Goal: Information Seeking & Learning: Check status

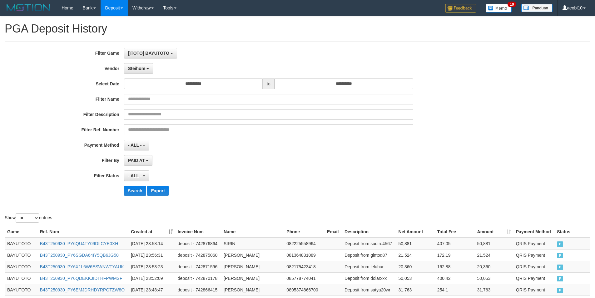
select select "***"
select select "**********"
select select "**"
click at [160, 53] on span "[ITOTO] BAYUTOTO" at bounding box center [148, 53] width 41 height 5
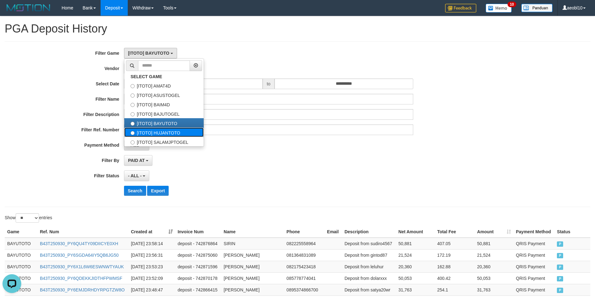
click at [167, 131] on label "[ITOTO] HUJANTOTO" at bounding box center [163, 132] width 79 height 9
select select "***"
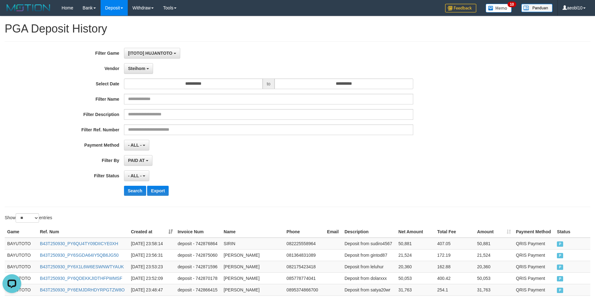
scroll to position [32, 0]
click at [131, 68] on span "Steihom" at bounding box center [136, 68] width 17 height 5
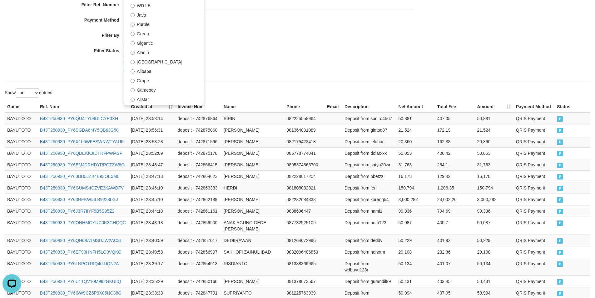
scroll to position [31, 0]
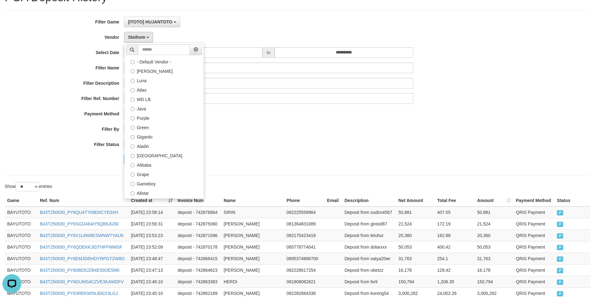
select select "**********"
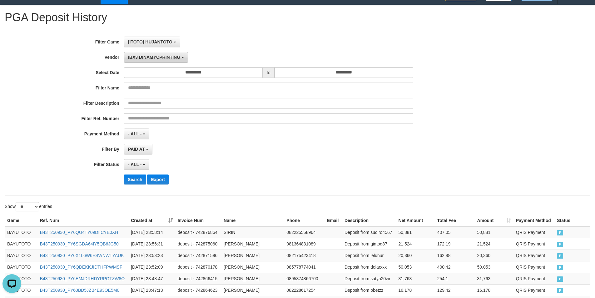
scroll to position [0, 0]
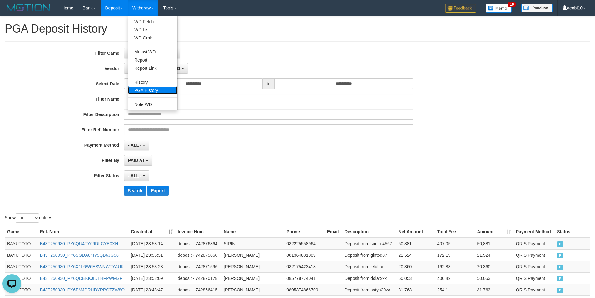
drag, startPoint x: 149, startPoint y: 89, endPoint x: 164, endPoint y: 91, distance: 15.2
click at [149, 89] on link "PGA History" at bounding box center [152, 90] width 49 height 8
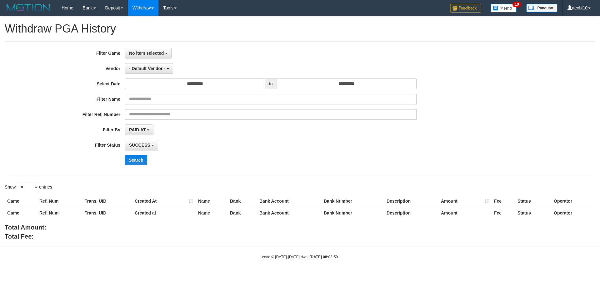
select select
select select "**"
click at [156, 52] on span "No item selected" at bounding box center [146, 53] width 35 height 5
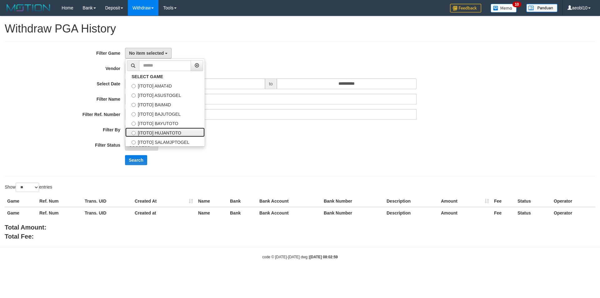
drag, startPoint x: 167, startPoint y: 134, endPoint x: 325, endPoint y: 92, distance: 163.6
click at [170, 133] on label "[ITOTO] HUJANTOTO" at bounding box center [164, 132] width 79 height 9
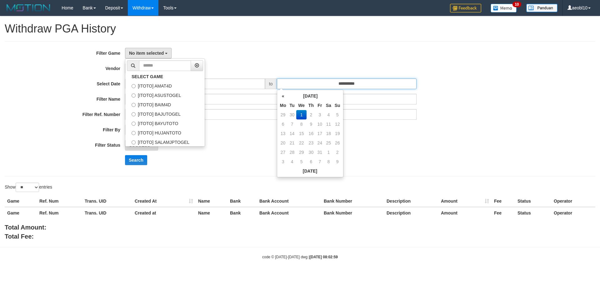
click at [325, 81] on input "**********" at bounding box center [347, 83] width 140 height 11
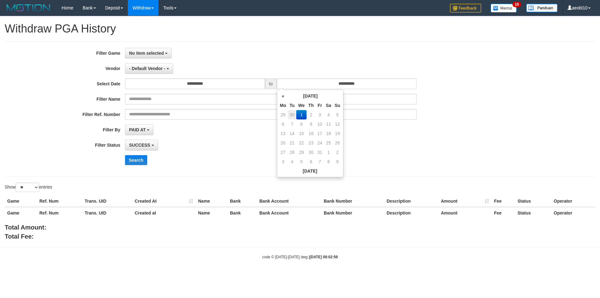
click at [291, 113] on td "30" at bounding box center [292, 114] width 9 height 9
type input "**********"
click at [152, 68] on span "- Default Vendor -" at bounding box center [147, 68] width 36 height 5
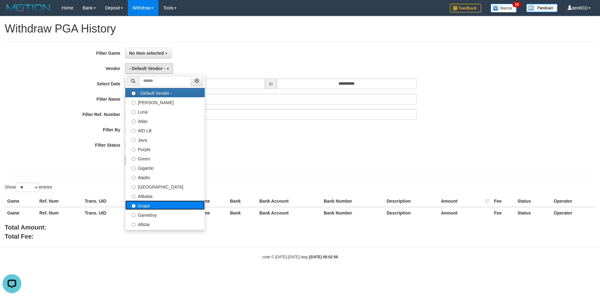
click at [148, 206] on label "Grape" at bounding box center [164, 204] width 79 height 9
select select "**********"
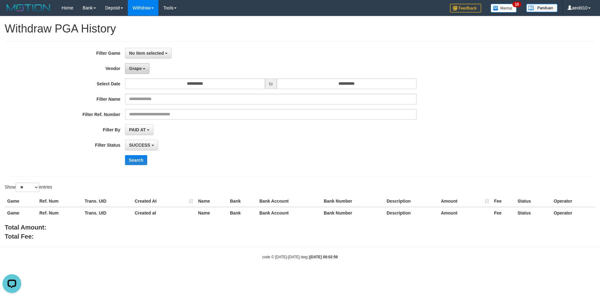
click at [142, 69] on button "Grape" at bounding box center [137, 68] width 24 height 11
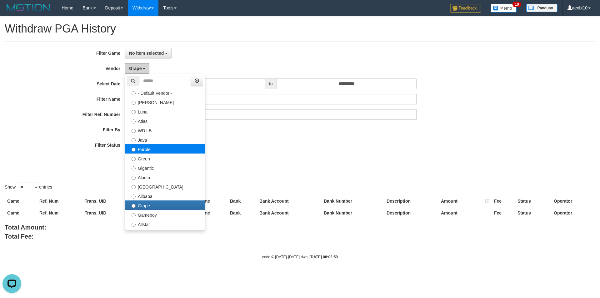
scroll to position [94, 0]
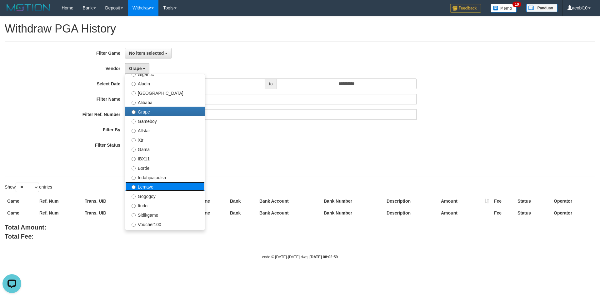
click at [147, 185] on label "Lemavo" at bounding box center [164, 186] width 79 height 9
select select "**********"
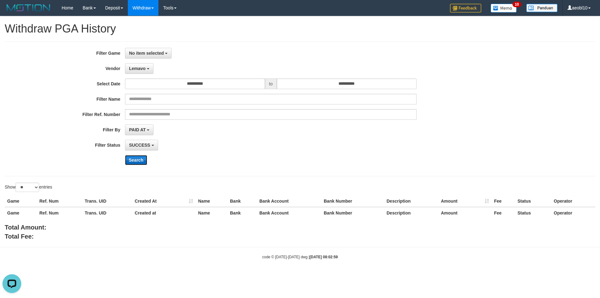
click at [134, 157] on button "Search" at bounding box center [136, 160] width 22 height 10
click at [140, 69] on span "Lemavo" at bounding box center [137, 68] width 17 height 5
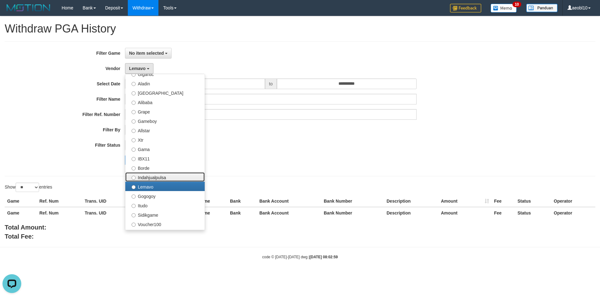
drag, startPoint x: 150, startPoint y: 177, endPoint x: 151, endPoint y: 170, distance: 6.6
click at [151, 176] on label "Indahjualpulsa" at bounding box center [164, 176] width 79 height 9
select select "**********"
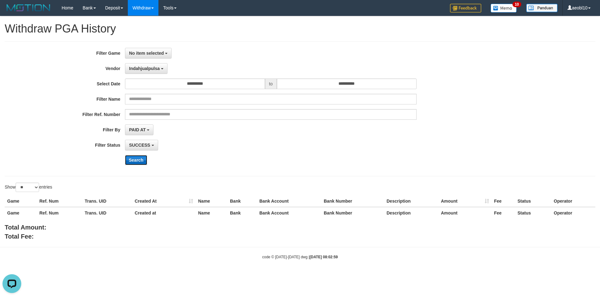
click at [139, 162] on button "Search" at bounding box center [136, 160] width 22 height 10
click at [151, 66] on span "Indahjualpulsa" at bounding box center [144, 68] width 31 height 5
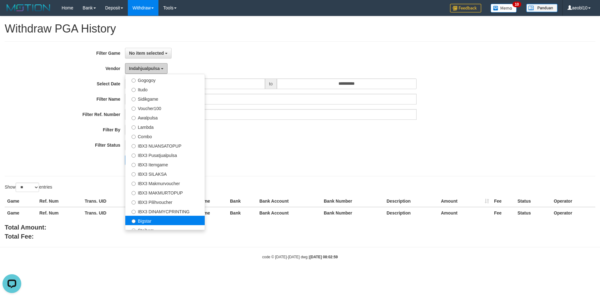
scroll to position [233, 0]
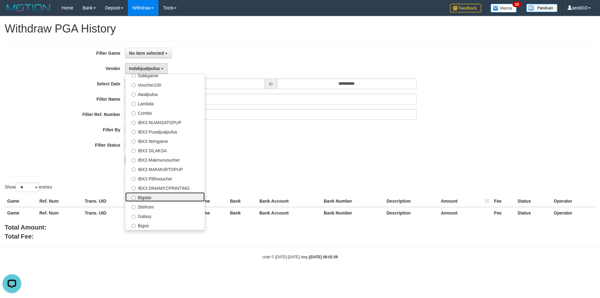
drag, startPoint x: 147, startPoint y: 200, endPoint x: 148, endPoint y: 194, distance: 6.2
click at [147, 199] on label "Bigstar" at bounding box center [164, 196] width 79 height 9
select select "**********"
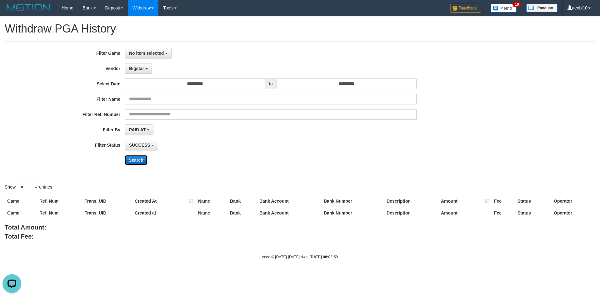
click at [136, 155] on button "Search" at bounding box center [136, 160] width 22 height 10
click at [142, 71] on button "Bigstar" at bounding box center [138, 68] width 27 height 11
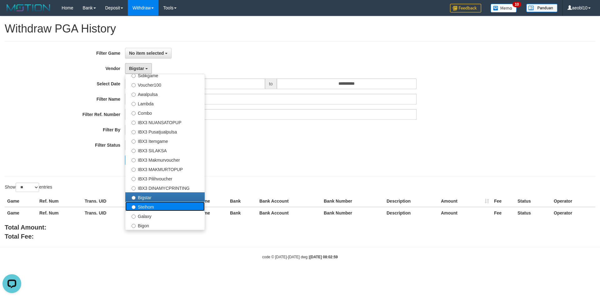
click at [153, 207] on label "Steihom" at bounding box center [164, 206] width 79 height 9
select select "**********"
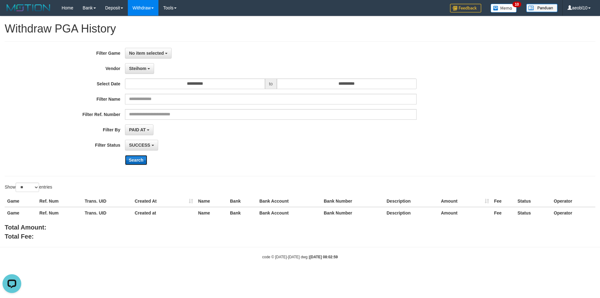
click at [134, 160] on button "Search" at bounding box center [136, 160] width 22 height 10
drag, startPoint x: 142, startPoint y: 68, endPoint x: 149, endPoint y: 159, distance: 91.3
click at [142, 69] on span "Steihom" at bounding box center [137, 68] width 17 height 5
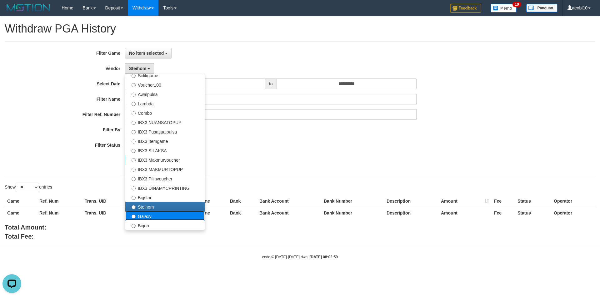
drag, startPoint x: 146, startPoint y: 216, endPoint x: 148, endPoint y: 212, distance: 4.1
click at [146, 215] on label "Galaxy" at bounding box center [164, 215] width 79 height 9
select select "**********"
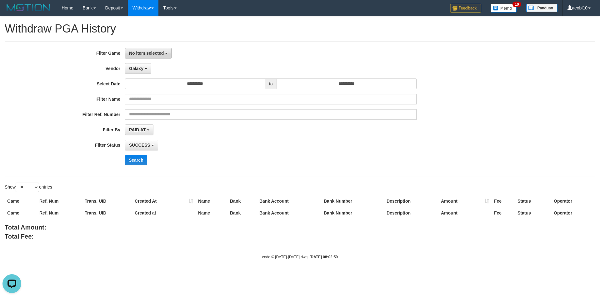
click at [154, 53] on span "No item selected" at bounding box center [146, 53] width 35 height 5
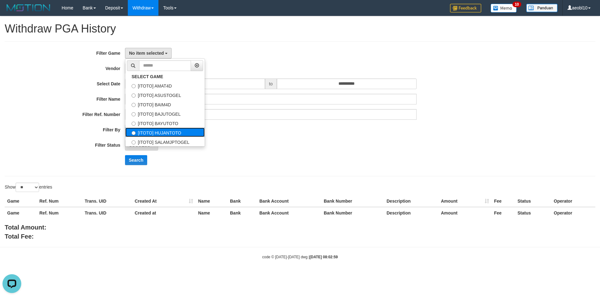
click at [172, 130] on label "[ITOTO] HUJANTOTO" at bounding box center [164, 132] width 79 height 9
select select "***"
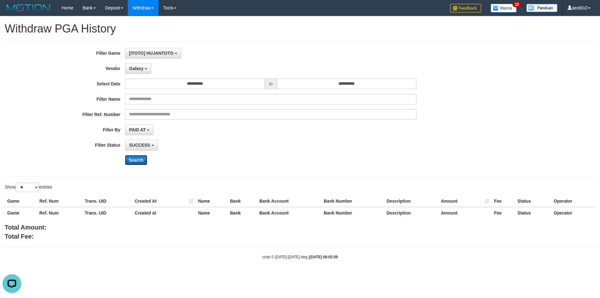
drag, startPoint x: 137, startPoint y: 159, endPoint x: 147, endPoint y: 79, distance: 80.3
click at [137, 159] on button "Search" at bounding box center [136, 160] width 22 height 10
drag, startPoint x: 143, startPoint y: 68, endPoint x: 146, endPoint y: 88, distance: 20.8
click at [144, 70] on button "Galaxy" at bounding box center [138, 68] width 26 height 11
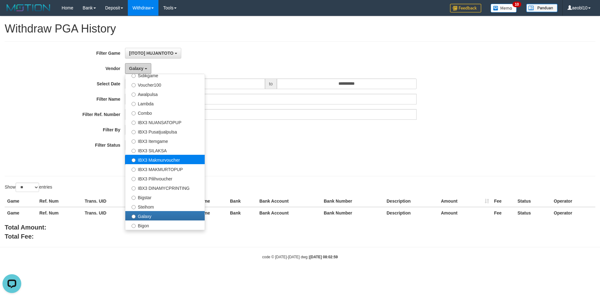
scroll to position [202, 0]
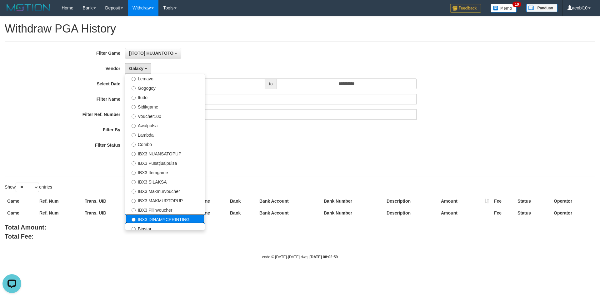
click at [161, 218] on label "IBX3 DINAMYCPRINTING" at bounding box center [164, 218] width 79 height 9
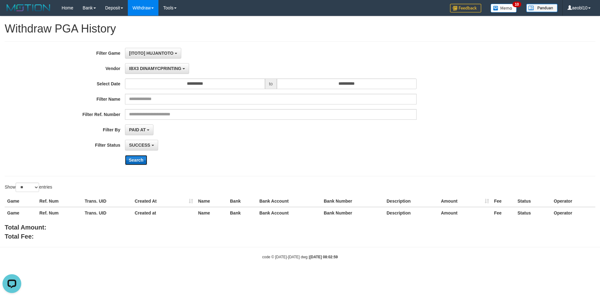
click at [135, 162] on button "Search" at bounding box center [136, 160] width 22 height 10
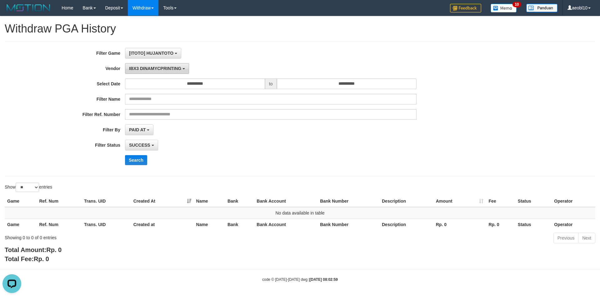
click at [167, 66] on span "IBX3 DINAMYCPRINTING" at bounding box center [155, 68] width 52 height 5
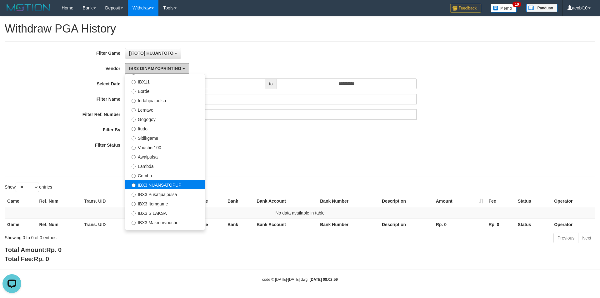
scroll to position [139, 0]
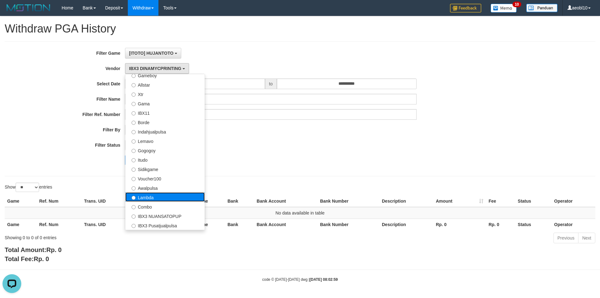
click at [154, 198] on label "Lambda" at bounding box center [164, 196] width 79 height 9
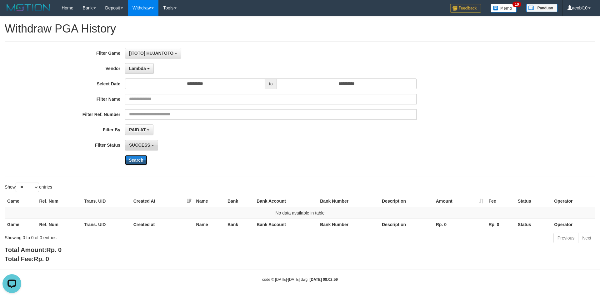
drag, startPoint x: 138, startPoint y: 160, endPoint x: 142, endPoint y: 148, distance: 12.8
click at [138, 159] on button "Search" at bounding box center [136, 160] width 22 height 10
click at [146, 69] on button "Lambda" at bounding box center [139, 68] width 29 height 11
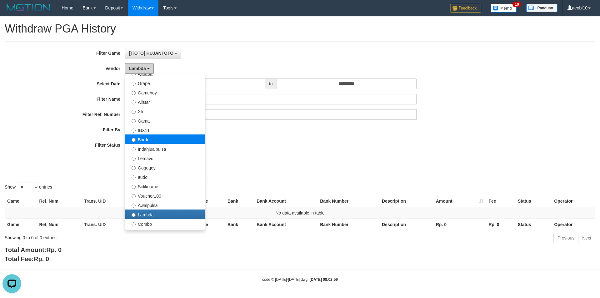
scroll to position [108, 0]
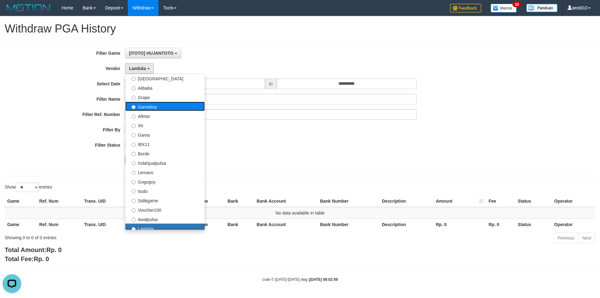
click at [150, 107] on label "Gameboy" at bounding box center [164, 106] width 79 height 9
select select "**********"
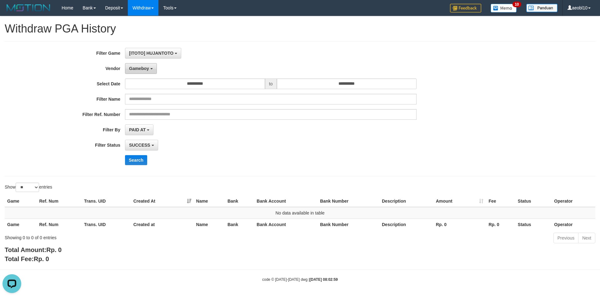
click at [148, 68] on span "Gameboy" at bounding box center [139, 68] width 20 height 5
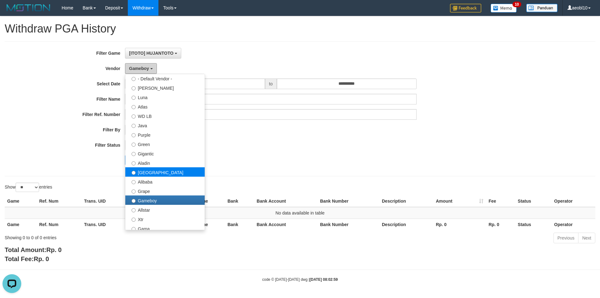
scroll to position [0, 0]
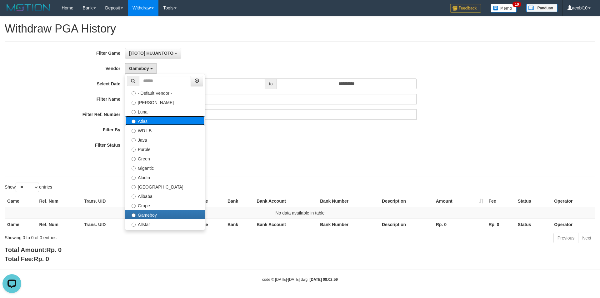
click at [151, 123] on label "Atlas" at bounding box center [164, 120] width 79 height 9
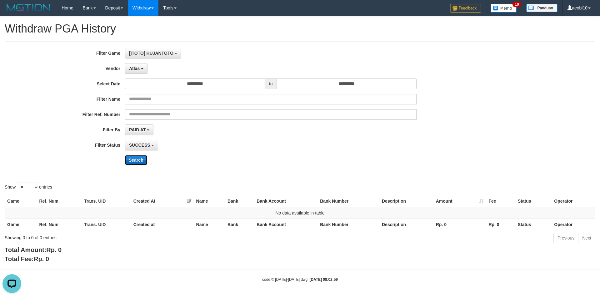
click at [139, 159] on button "Search" at bounding box center [136, 160] width 22 height 10
click at [139, 67] on span "Atlas" at bounding box center [134, 68] width 11 height 5
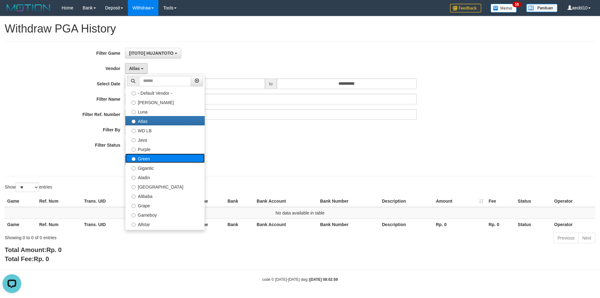
click at [144, 159] on label "Green" at bounding box center [164, 157] width 79 height 9
select select "**********"
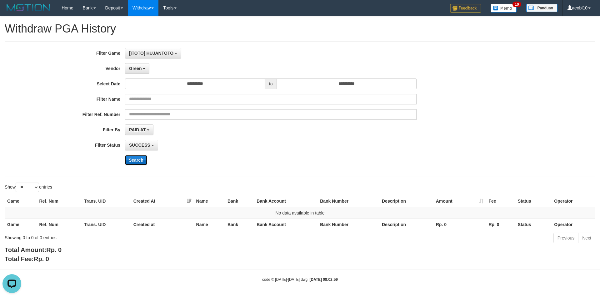
click at [132, 162] on button "Search" at bounding box center [136, 160] width 22 height 10
click at [141, 68] on span "Green" at bounding box center [135, 68] width 13 height 5
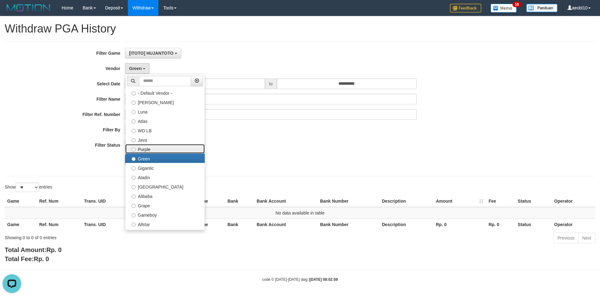
drag, startPoint x: 144, startPoint y: 149, endPoint x: 139, endPoint y: 149, distance: 5.3
click at [144, 149] on label "Purple" at bounding box center [164, 148] width 79 height 9
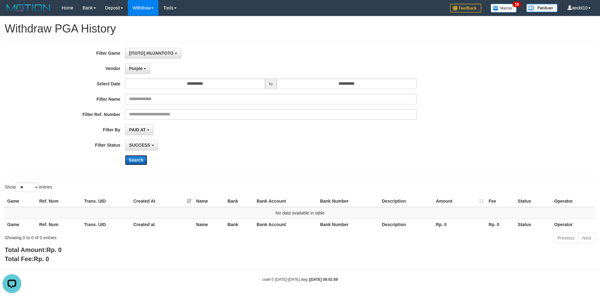
click at [134, 161] on button "Search" at bounding box center [136, 160] width 22 height 10
click at [140, 69] on span "Purple" at bounding box center [136, 68] width 14 height 5
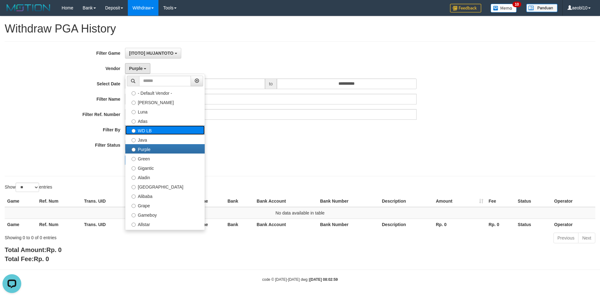
click at [146, 131] on label "WD LB" at bounding box center [164, 129] width 79 height 9
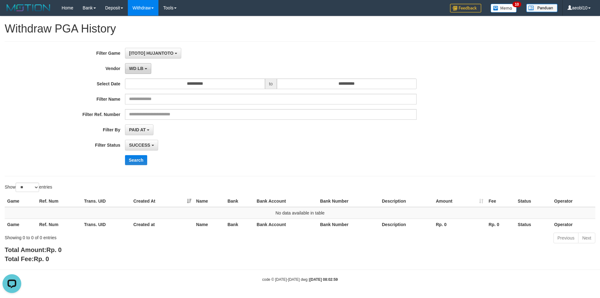
click at [140, 68] on span "WD LB" at bounding box center [136, 68] width 14 height 5
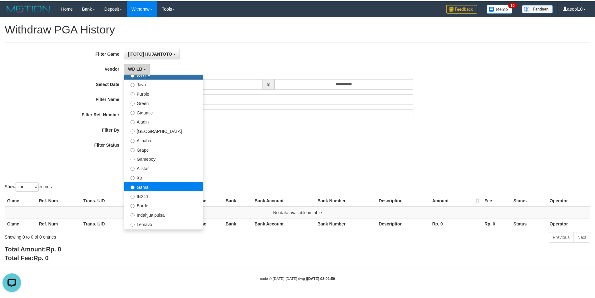
scroll to position [63, 0]
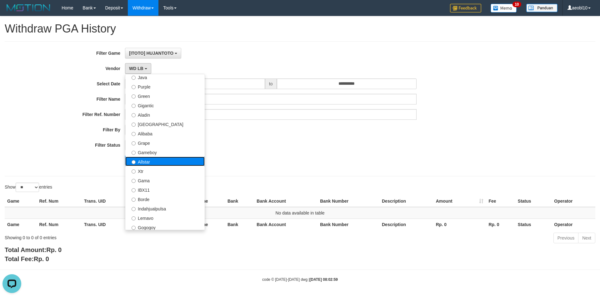
click at [147, 162] on label "Allstar" at bounding box center [164, 161] width 79 height 9
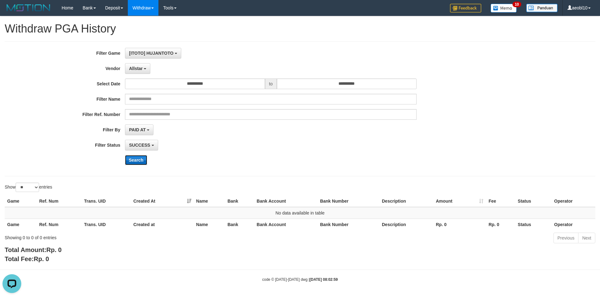
click at [137, 159] on button "Search" at bounding box center [136, 160] width 22 height 10
click at [139, 65] on button "Allstar" at bounding box center [137, 68] width 25 height 11
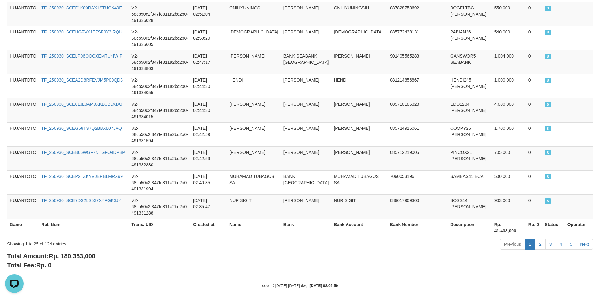
scroll to position [0, 0]
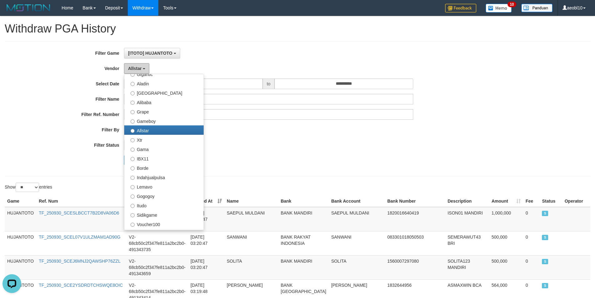
click at [137, 70] on span "Allstar" at bounding box center [135, 68] width 14 height 5
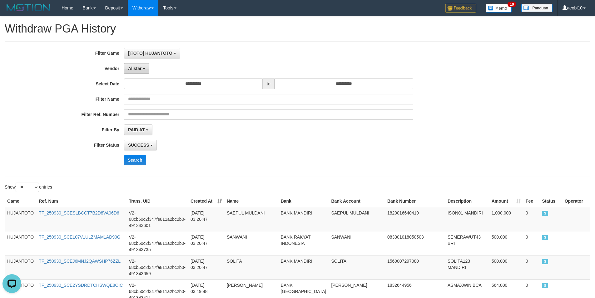
click at [138, 70] on span "Allstar" at bounding box center [135, 68] width 14 height 5
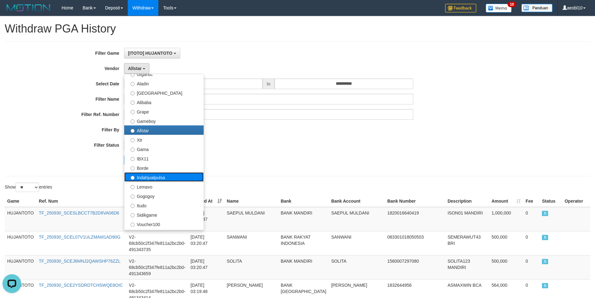
click at [149, 178] on label "Indahjualpulsa" at bounding box center [163, 176] width 79 height 9
select select "**********"
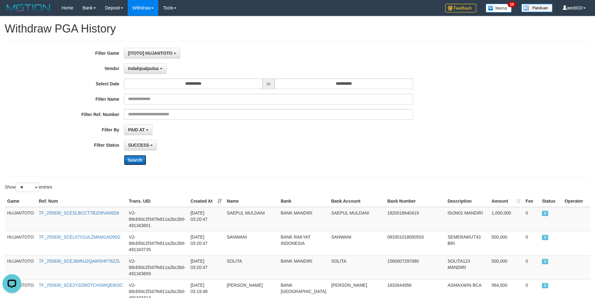
click at [136, 159] on button "Search" at bounding box center [135, 160] width 22 height 10
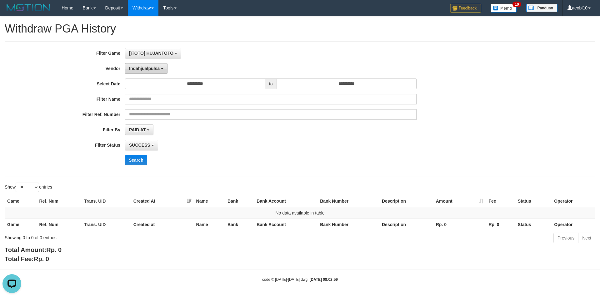
click at [144, 68] on span "Indahjualpulsa" at bounding box center [144, 68] width 31 height 5
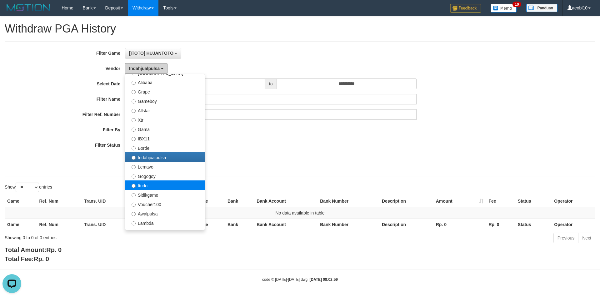
scroll to position [125, 0]
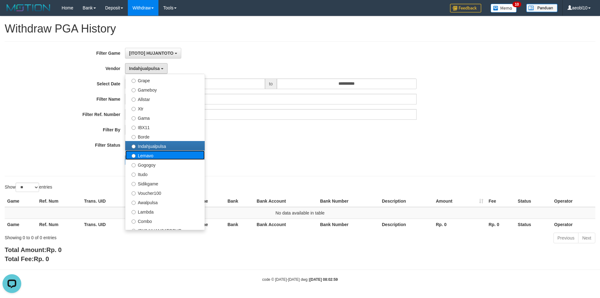
click at [144, 156] on label "Lemavo" at bounding box center [164, 154] width 79 height 9
select select "**********"
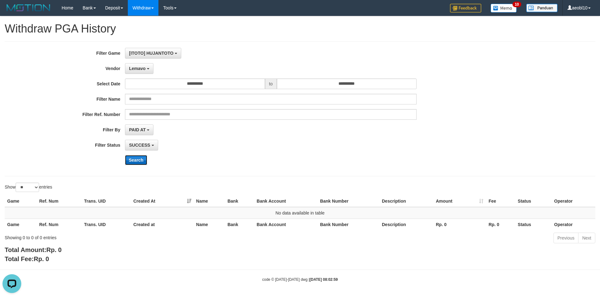
click at [135, 157] on button "Search" at bounding box center [136, 160] width 22 height 10
click at [143, 71] on span "Lemavo" at bounding box center [137, 68] width 17 height 5
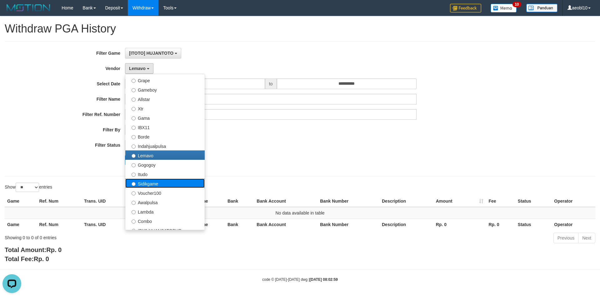
click at [146, 181] on label "Sidikgame" at bounding box center [164, 182] width 79 height 9
select select "**********"
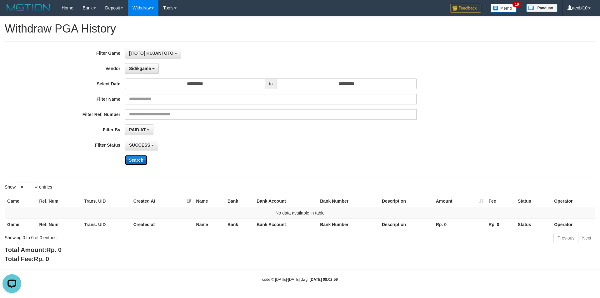
click at [134, 157] on button "Search" at bounding box center [136, 160] width 22 height 10
click at [141, 67] on span "Sidikgame" at bounding box center [140, 68] width 22 height 5
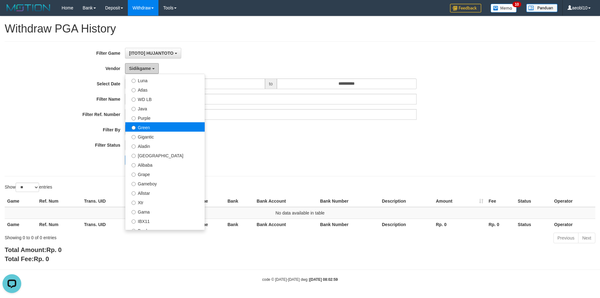
scroll to position [0, 0]
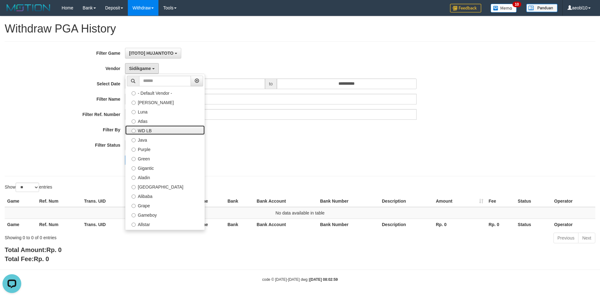
drag, startPoint x: 144, startPoint y: 130, endPoint x: 143, endPoint y: 138, distance: 7.4
click at [144, 130] on label "WD LB" at bounding box center [164, 129] width 79 height 9
select select "**********"
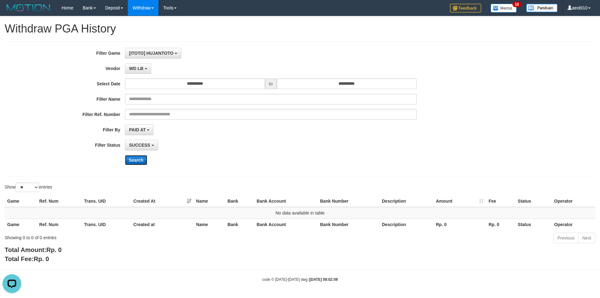
click at [137, 158] on button "Search" at bounding box center [136, 160] width 22 height 10
click at [134, 66] on span "WD LB" at bounding box center [136, 68] width 14 height 5
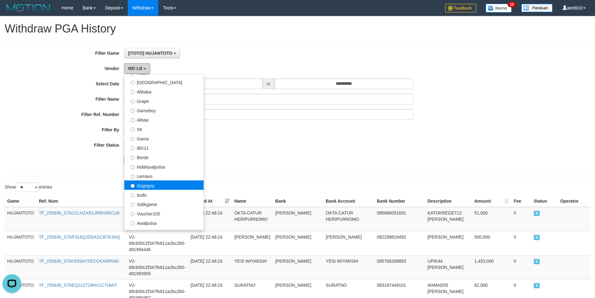
scroll to position [63, 0]
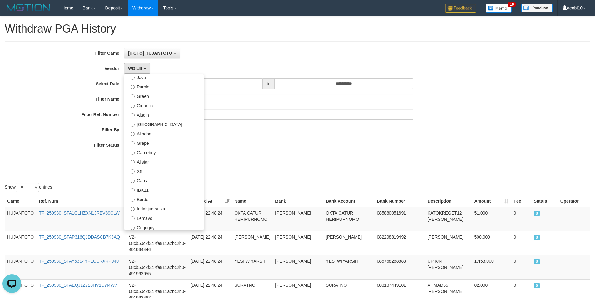
drag, startPoint x: 303, startPoint y: 156, endPoint x: 263, endPoint y: 162, distance: 40.5
click at [305, 156] on div "Search" at bounding box center [310, 160] width 372 height 10
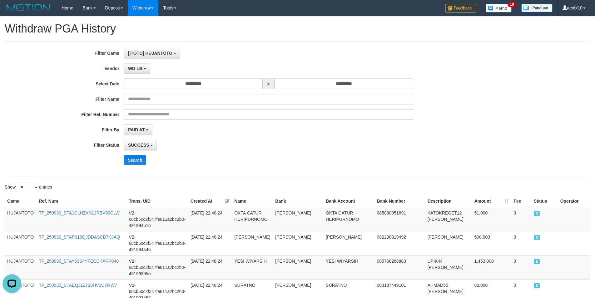
scroll to position [590, 0]
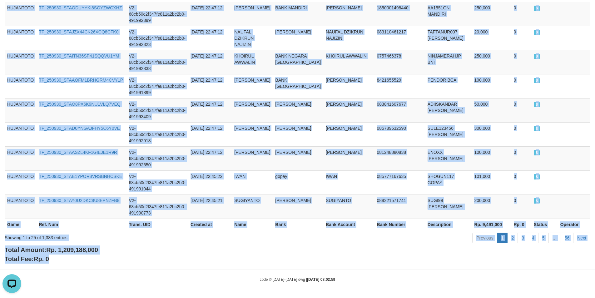
drag, startPoint x: 599, startPoint y: 259, endPoint x: 592, endPoint y: 152, distance: 106.8
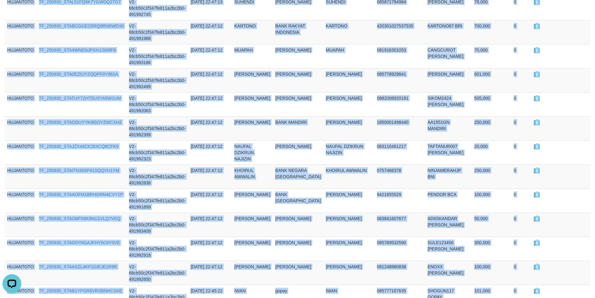
scroll to position [0, 0]
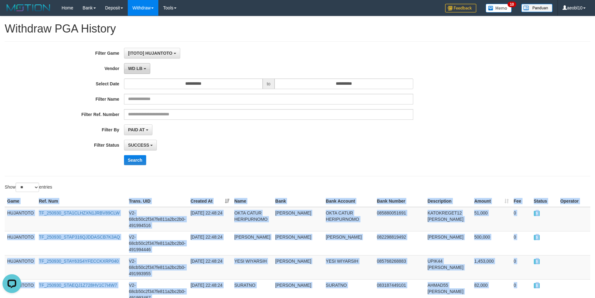
click at [143, 69] on button "WD LB" at bounding box center [137, 68] width 26 height 11
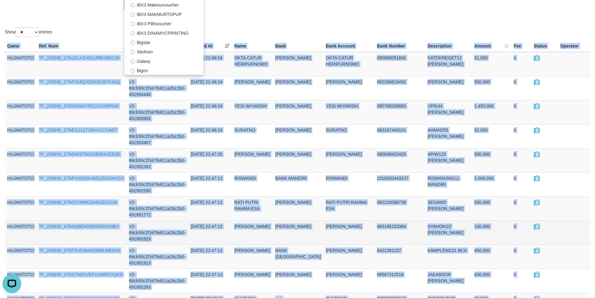
scroll to position [63, 0]
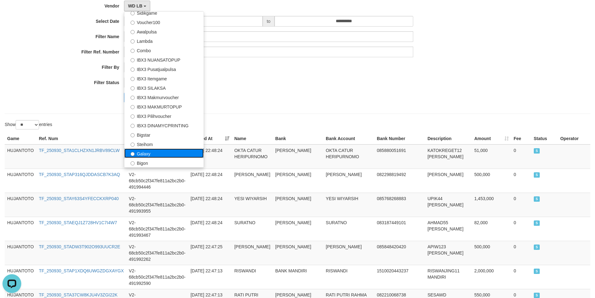
click at [147, 155] on label "Galaxy" at bounding box center [163, 152] width 79 height 9
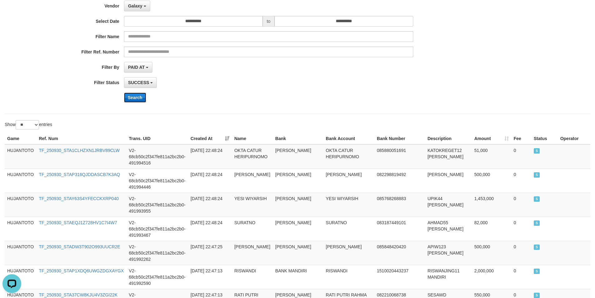
click at [135, 99] on button "Search" at bounding box center [135, 98] width 22 height 10
click at [138, 7] on span "Galaxy" at bounding box center [135, 5] width 14 height 5
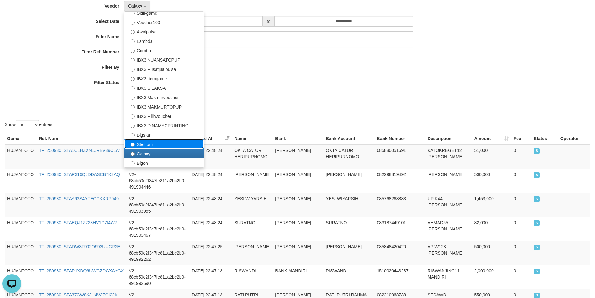
click at [144, 146] on label "Steihom" at bounding box center [163, 143] width 79 height 9
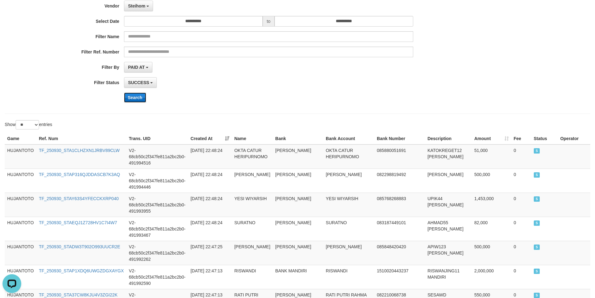
drag, startPoint x: 134, startPoint y: 99, endPoint x: 152, endPoint y: 37, distance: 64.4
click at [134, 98] on button "Search" at bounding box center [135, 98] width 22 height 10
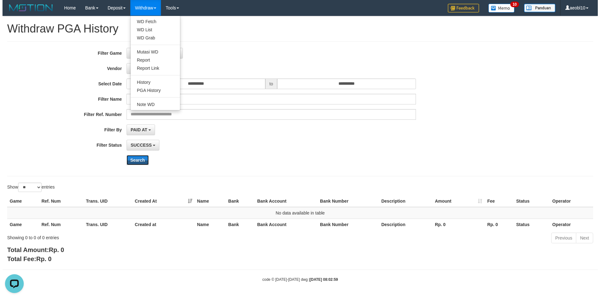
scroll to position [0, 0]
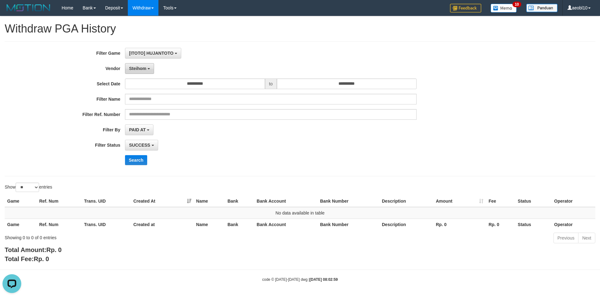
click at [136, 66] on span "Steihom" at bounding box center [137, 68] width 17 height 5
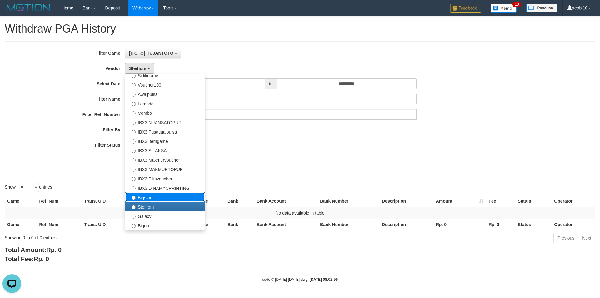
click at [143, 200] on label "Bigstar" at bounding box center [164, 196] width 79 height 9
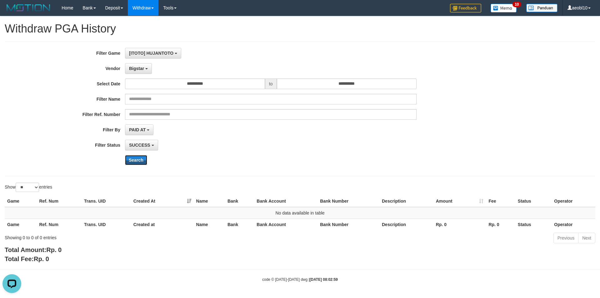
click at [135, 159] on button "Search" at bounding box center [136, 160] width 22 height 10
click at [142, 68] on span "Bigstar" at bounding box center [136, 68] width 15 height 5
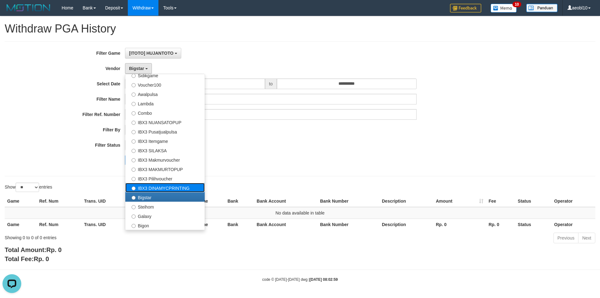
click at [156, 188] on label "IBX3 DINAMYCPRINTING" at bounding box center [164, 187] width 79 height 9
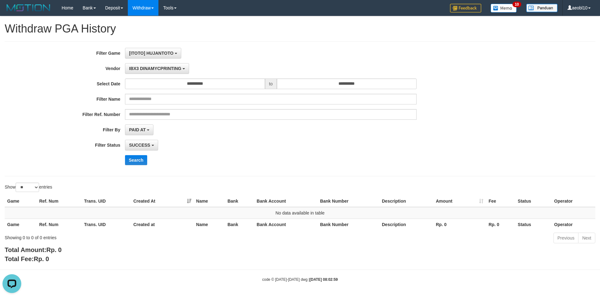
drag, startPoint x: 132, startPoint y: 166, endPoint x: 146, endPoint y: 95, distance: 71.7
click at [132, 164] on div "**********" at bounding box center [250, 109] width 500 height 122
click at [136, 160] on button "Search" at bounding box center [136, 160] width 22 height 10
click at [150, 71] on span "IBX3 DINAMYCPRINTING" at bounding box center [155, 68] width 52 height 5
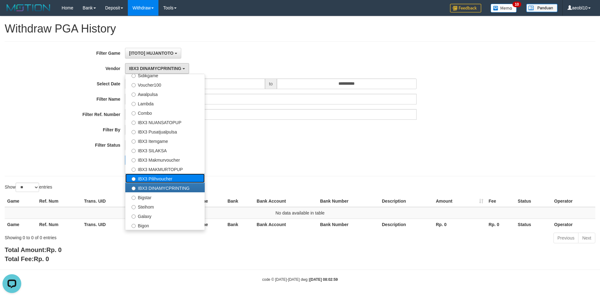
click at [148, 178] on label "IBX3 Pilihvoucher" at bounding box center [164, 177] width 79 height 9
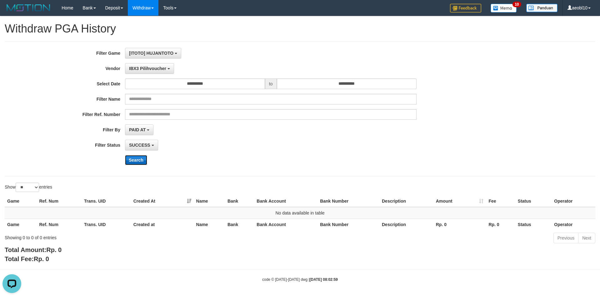
click at [140, 156] on button "Search" at bounding box center [136, 160] width 22 height 10
click at [146, 67] on span "IBX3 Pilihvoucher" at bounding box center [147, 68] width 37 height 5
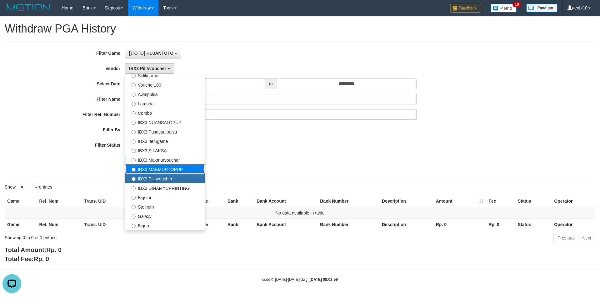
click at [148, 171] on label "IBX3 MAKMURTOPUP" at bounding box center [164, 168] width 79 height 9
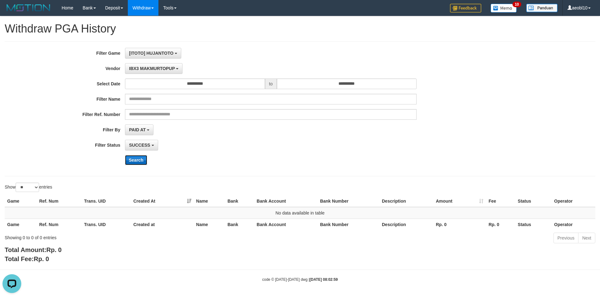
click at [132, 157] on button "Search" at bounding box center [136, 160] width 22 height 10
click at [152, 69] on span "IBX3 MAKMURTOPUP" at bounding box center [152, 68] width 46 height 5
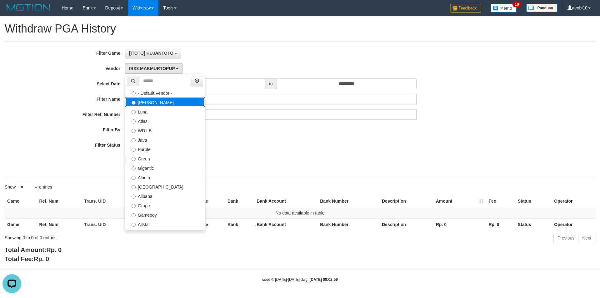
click at [146, 104] on label "[PERSON_NAME]" at bounding box center [164, 101] width 79 height 9
select select "**********"
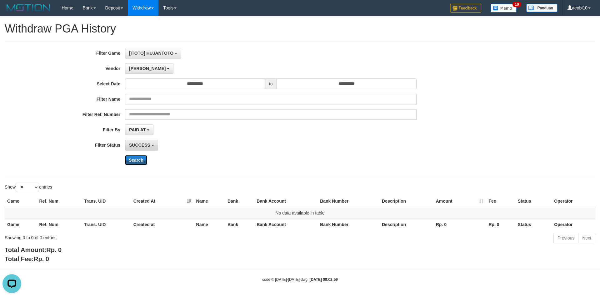
drag, startPoint x: 132, startPoint y: 161, endPoint x: 133, endPoint y: 150, distance: 11.4
click at [132, 160] on button "Search" at bounding box center [136, 160] width 22 height 10
drag, startPoint x: 139, startPoint y: 69, endPoint x: 143, endPoint y: 80, distance: 11.2
click at [139, 69] on span "[PERSON_NAME]" at bounding box center [147, 68] width 37 height 5
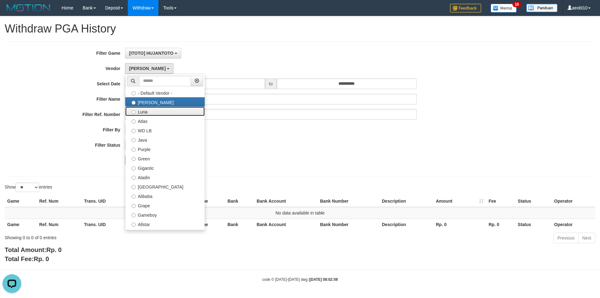
drag, startPoint x: 142, startPoint y: 110, endPoint x: 147, endPoint y: 141, distance: 31.0
click at [142, 110] on label "Luna" at bounding box center [164, 111] width 79 height 9
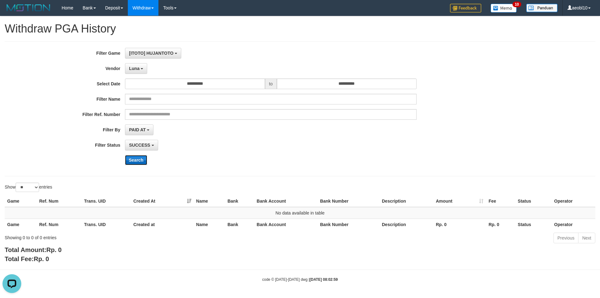
click at [134, 162] on button "Search" at bounding box center [136, 160] width 22 height 10
drag, startPoint x: 135, startPoint y: 70, endPoint x: 138, endPoint y: 81, distance: 12.2
click at [135, 70] on span "Luna" at bounding box center [134, 68] width 10 height 5
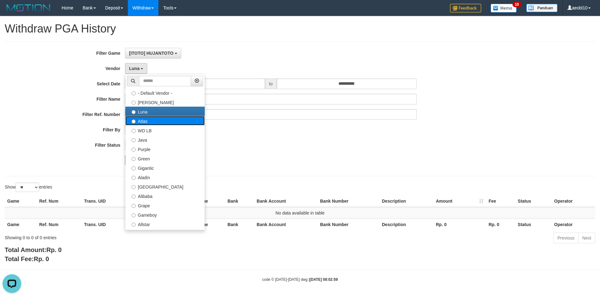
click at [146, 122] on label "Atlas" at bounding box center [164, 120] width 79 height 9
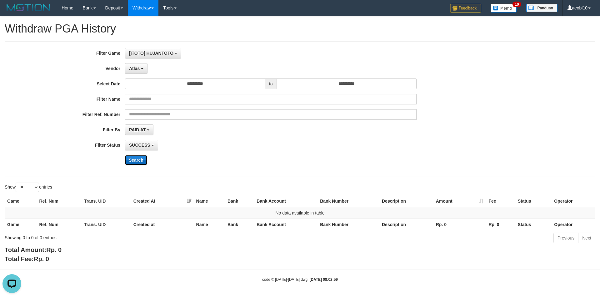
click at [136, 163] on button "Search" at bounding box center [136, 160] width 22 height 10
drag, startPoint x: 139, startPoint y: 69, endPoint x: 140, endPoint y: 80, distance: 11.0
click at [139, 69] on span "Atlas" at bounding box center [134, 68] width 11 height 5
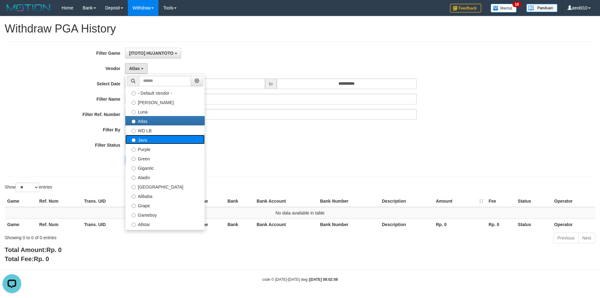
drag, startPoint x: 143, startPoint y: 140, endPoint x: 139, endPoint y: 158, distance: 18.1
click at [143, 141] on label "Java" at bounding box center [164, 139] width 79 height 9
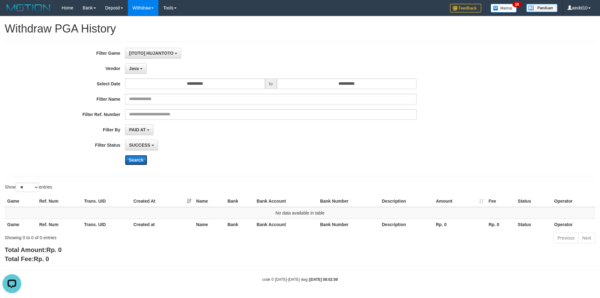
click at [136, 159] on button "Search" at bounding box center [136, 160] width 22 height 10
click at [137, 67] on span "Java" at bounding box center [134, 68] width 10 height 5
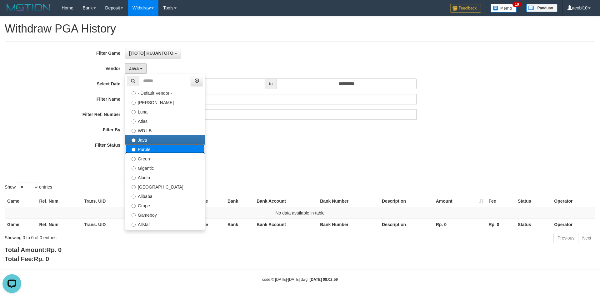
click at [148, 149] on label "Purple" at bounding box center [164, 148] width 79 height 9
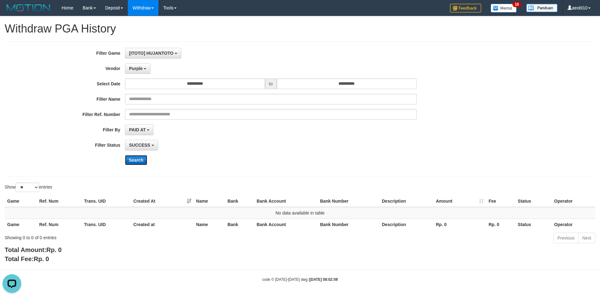
drag, startPoint x: 135, startPoint y: 164, endPoint x: 136, endPoint y: 160, distance: 3.7
click at [135, 163] on button "Search" at bounding box center [136, 160] width 22 height 10
click at [140, 68] on span "Purple" at bounding box center [136, 68] width 14 height 5
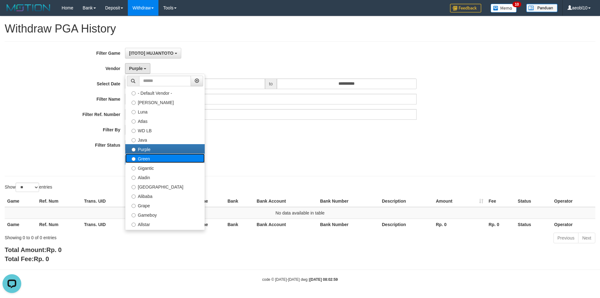
click at [146, 157] on label "Green" at bounding box center [164, 157] width 79 height 9
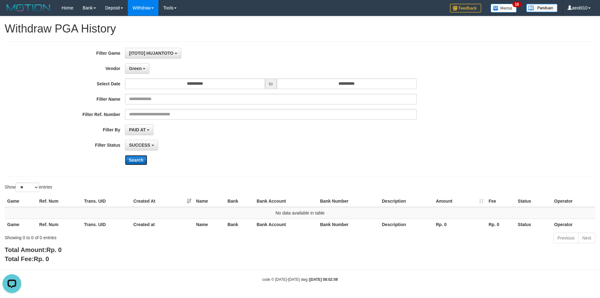
drag, startPoint x: 136, startPoint y: 162, endPoint x: 140, endPoint y: 149, distance: 13.4
click at [136, 162] on button "Search" at bounding box center [136, 160] width 22 height 10
click at [141, 69] on span "Green" at bounding box center [135, 68] width 13 height 5
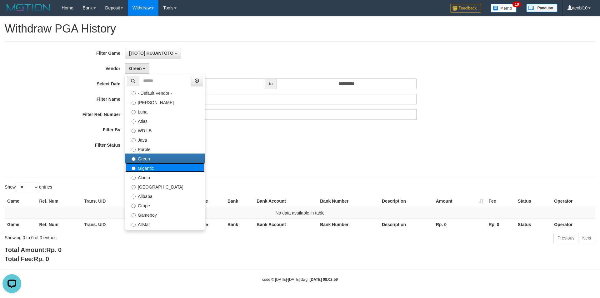
click at [145, 169] on label "Gigantic" at bounding box center [164, 167] width 79 height 9
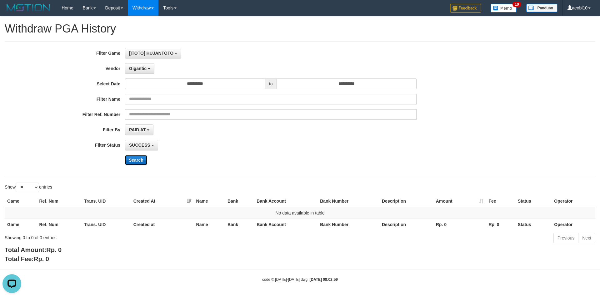
click at [132, 158] on button "Search" at bounding box center [136, 160] width 22 height 10
click at [138, 69] on span "Gigantic" at bounding box center [138, 68] width 18 height 5
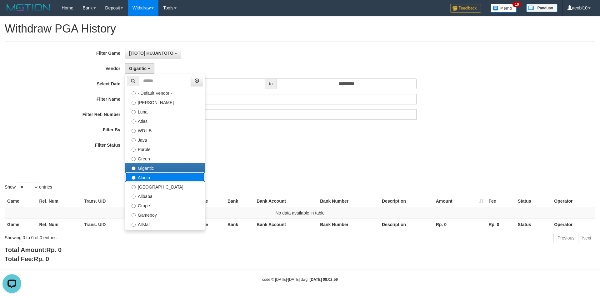
drag, startPoint x: 148, startPoint y: 176, endPoint x: 139, endPoint y: 169, distance: 11.6
click at [148, 176] on label "Aladin" at bounding box center [164, 176] width 79 height 9
select select "**********"
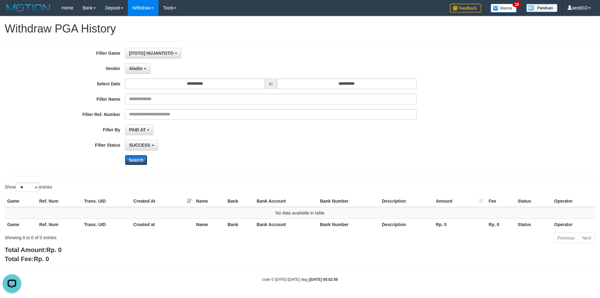
drag, startPoint x: 134, startPoint y: 157, endPoint x: 141, endPoint y: 77, distance: 80.3
click at [134, 157] on button "Search" at bounding box center [136, 160] width 22 height 10
click at [139, 69] on span "Aladin" at bounding box center [135, 68] width 13 height 5
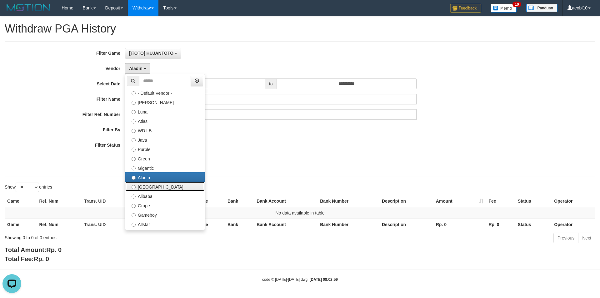
click at [146, 186] on label "[GEOGRAPHIC_DATA]" at bounding box center [164, 186] width 79 height 9
select select "**********"
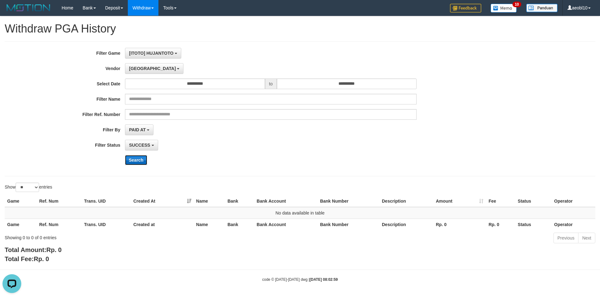
click at [136, 157] on button "Search" at bounding box center [136, 160] width 22 height 10
click at [140, 68] on span "[GEOGRAPHIC_DATA]" at bounding box center [152, 68] width 47 height 5
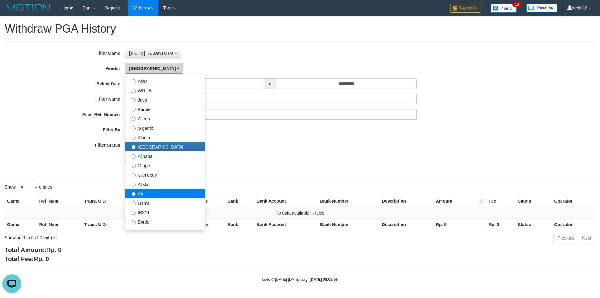
scroll to position [94, 0]
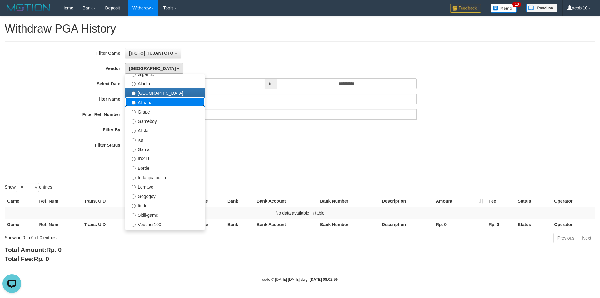
click at [148, 101] on label "Alibaba" at bounding box center [164, 101] width 79 height 9
select select "**********"
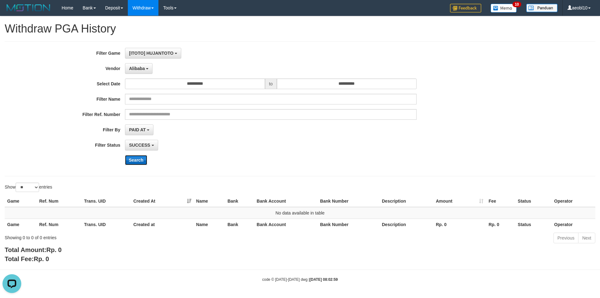
click at [132, 163] on button "Search" at bounding box center [136, 160] width 22 height 10
click at [138, 69] on span "Alibaba" at bounding box center [137, 68] width 16 height 5
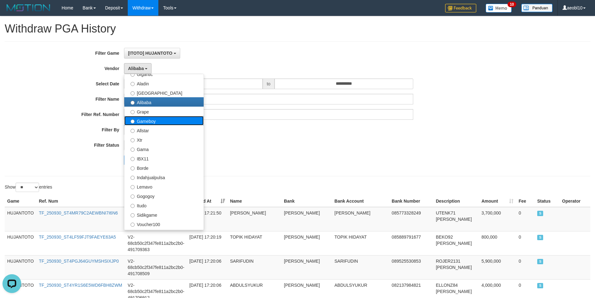
click at [146, 121] on label "Gameboy" at bounding box center [163, 120] width 79 height 9
select select "**********"
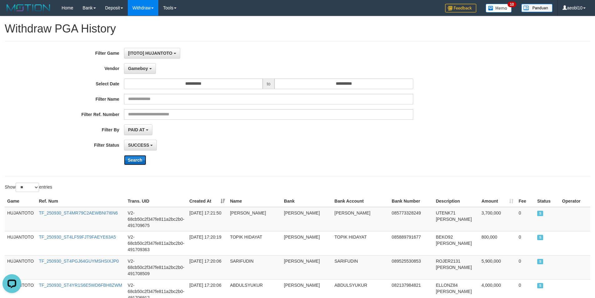
click at [133, 159] on button "Search" at bounding box center [135, 160] width 22 height 10
click at [142, 70] on span "Gameboy" at bounding box center [138, 68] width 20 height 5
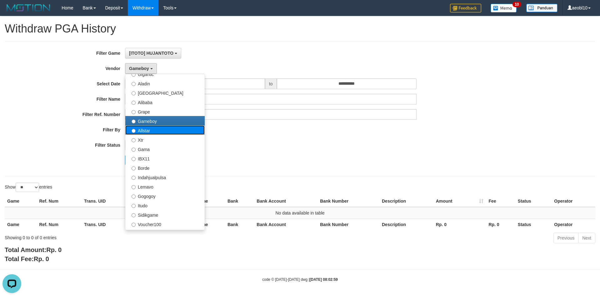
click at [145, 131] on label "Allstar" at bounding box center [164, 129] width 79 height 9
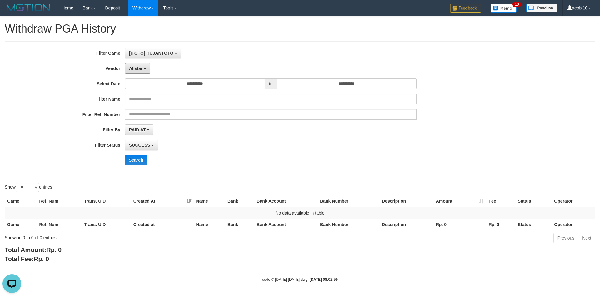
drag, startPoint x: 139, startPoint y: 70, endPoint x: 149, endPoint y: 120, distance: 51.2
click at [139, 70] on span "Allstar" at bounding box center [136, 68] width 14 height 5
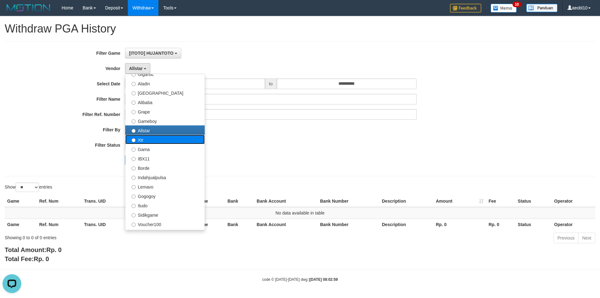
drag, startPoint x: 142, startPoint y: 139, endPoint x: 143, endPoint y: 144, distance: 5.0
click at [142, 140] on label "Xtr" at bounding box center [164, 139] width 79 height 9
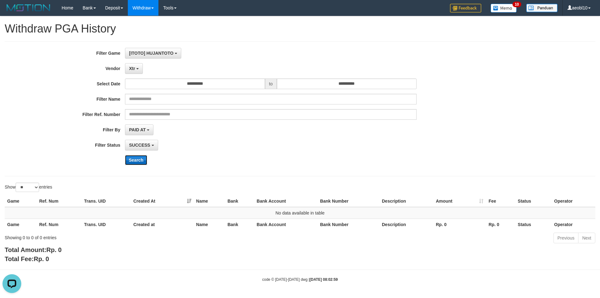
click at [136, 158] on button "Search" at bounding box center [136, 160] width 22 height 10
drag, startPoint x: 134, startPoint y: 69, endPoint x: 142, endPoint y: 85, distance: 17.6
click at [135, 70] on button "Xtr" at bounding box center [134, 68] width 18 height 11
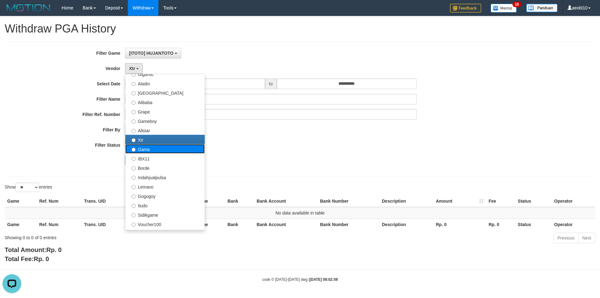
click at [152, 149] on label "Gama" at bounding box center [164, 148] width 79 height 9
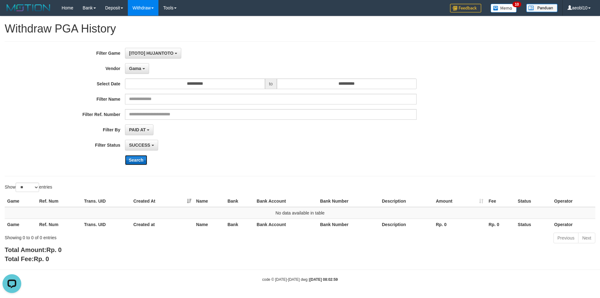
click at [138, 158] on button "Search" at bounding box center [136, 160] width 22 height 10
click at [138, 68] on span "Gama" at bounding box center [135, 68] width 12 height 5
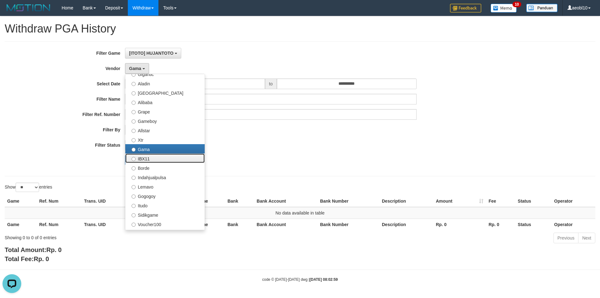
click at [148, 160] on label "IBX11" at bounding box center [164, 157] width 79 height 9
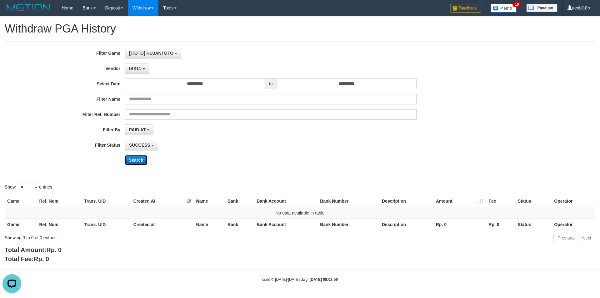
click at [138, 159] on button "Search" at bounding box center [136, 160] width 22 height 10
click at [137, 69] on span "IBX11" at bounding box center [135, 68] width 12 height 5
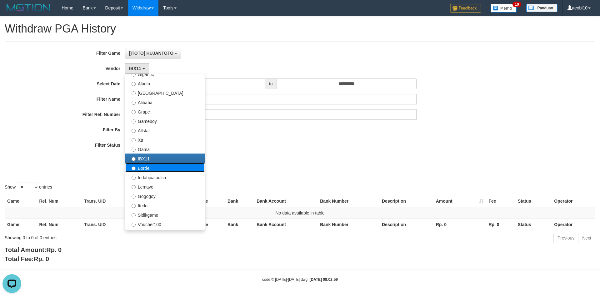
click at [148, 171] on label "Borde" at bounding box center [164, 167] width 79 height 9
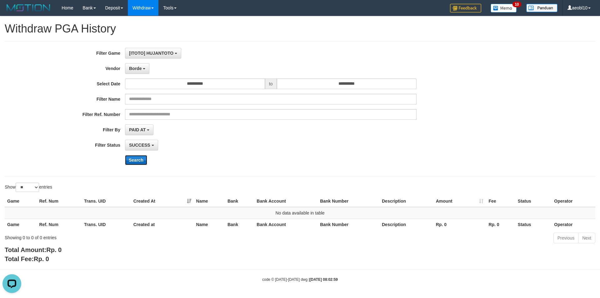
drag, startPoint x: 135, startPoint y: 159, endPoint x: 138, endPoint y: 149, distance: 10.5
click at [135, 158] on button "Search" at bounding box center [136, 160] width 22 height 10
click at [141, 67] on span "Borde" at bounding box center [135, 68] width 13 height 5
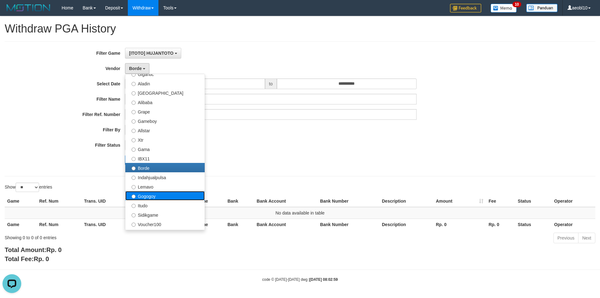
drag, startPoint x: 148, startPoint y: 196, endPoint x: 144, endPoint y: 156, distance: 40.6
click at [148, 196] on label "Gogogoy" at bounding box center [164, 195] width 79 height 9
select select "**********"
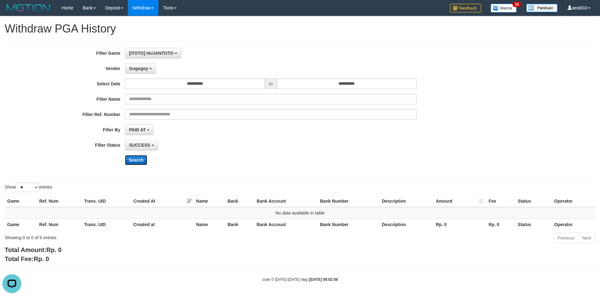
click at [133, 163] on button "Search" at bounding box center [136, 160] width 22 height 10
click at [146, 70] on span "Gogogoy" at bounding box center [138, 68] width 19 height 5
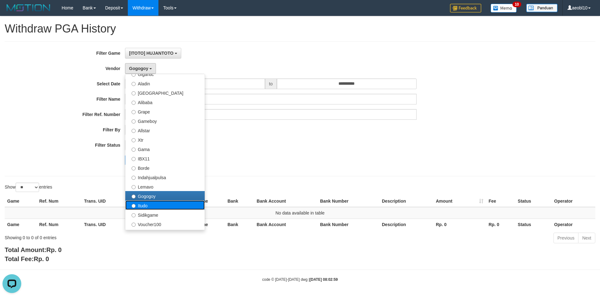
click at [147, 206] on label "Itudo" at bounding box center [164, 204] width 79 height 9
select select "**********"
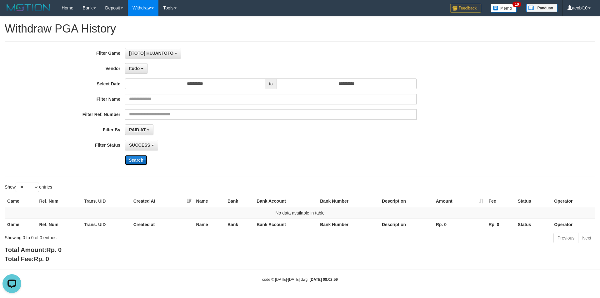
click at [136, 159] on button "Search" at bounding box center [136, 160] width 22 height 10
click at [140, 67] on button "Itudo" at bounding box center [136, 68] width 23 height 11
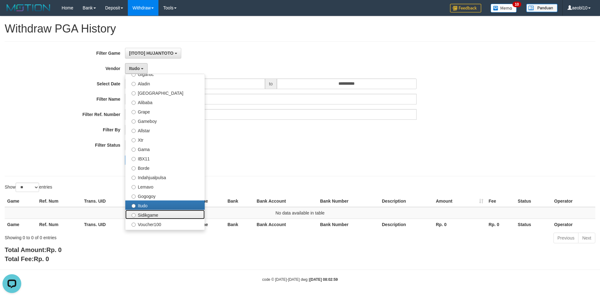
drag, startPoint x: 145, startPoint y: 216, endPoint x: 145, endPoint y: 189, distance: 26.6
click at [146, 216] on label "Sidikgame" at bounding box center [164, 214] width 79 height 9
select select "**********"
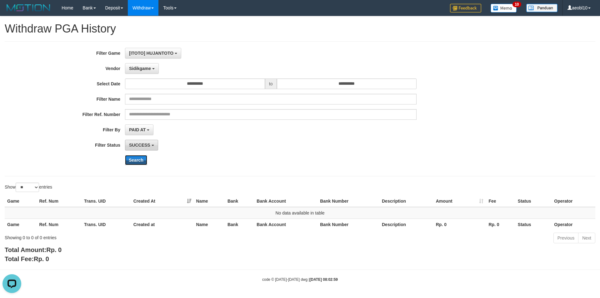
drag, startPoint x: 136, startPoint y: 160, endPoint x: 145, endPoint y: 141, distance: 21.4
click at [136, 160] on button "Search" at bounding box center [136, 160] width 22 height 10
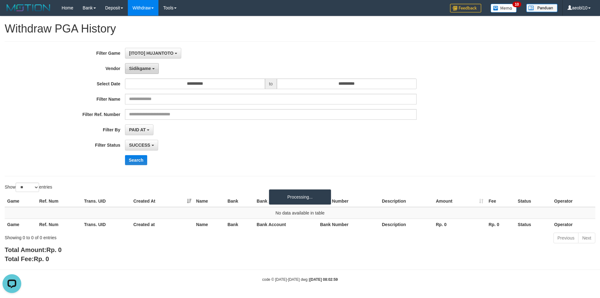
click at [149, 71] on button "Sidikgame" at bounding box center [142, 68] width 34 height 11
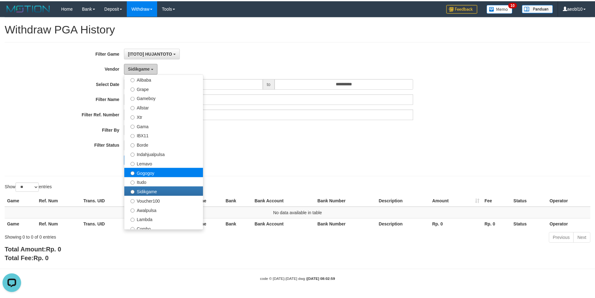
scroll to position [188, 0]
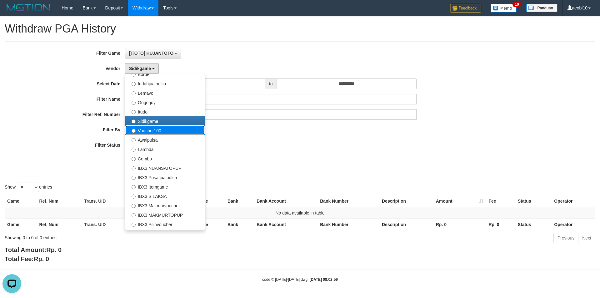
click at [150, 129] on label "Voucher100" at bounding box center [164, 129] width 79 height 9
select select "**********"
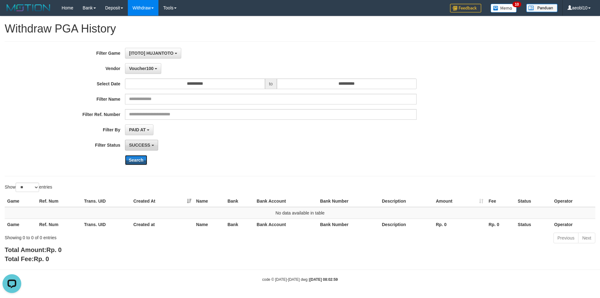
drag, startPoint x: 133, startPoint y: 162, endPoint x: 143, endPoint y: 141, distance: 23.3
click at [133, 162] on button "Search" at bounding box center [136, 160] width 22 height 10
drag, startPoint x: 143, startPoint y: 68, endPoint x: 158, endPoint y: 149, distance: 83.1
click at [143, 68] on span "Voucher100" at bounding box center [141, 68] width 24 height 5
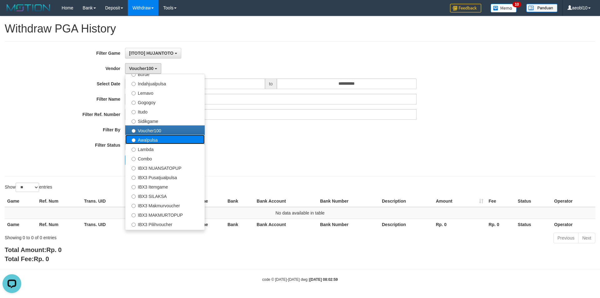
click at [149, 141] on label "Awalpulsa" at bounding box center [164, 139] width 79 height 9
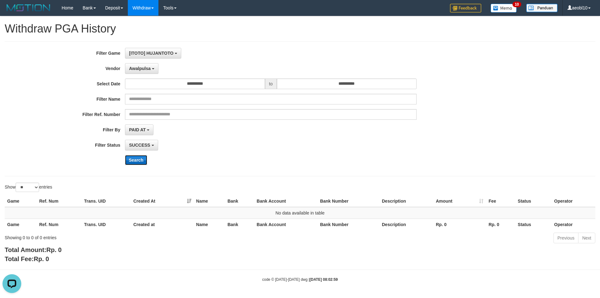
click at [134, 157] on button "Search" at bounding box center [136, 160] width 22 height 10
click at [146, 67] on span "Awalpulsa" at bounding box center [140, 68] width 22 height 5
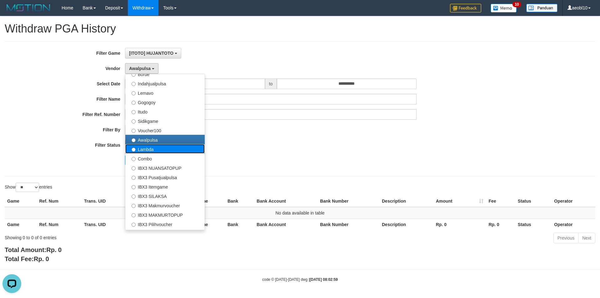
click at [150, 147] on label "Lambda" at bounding box center [164, 148] width 79 height 9
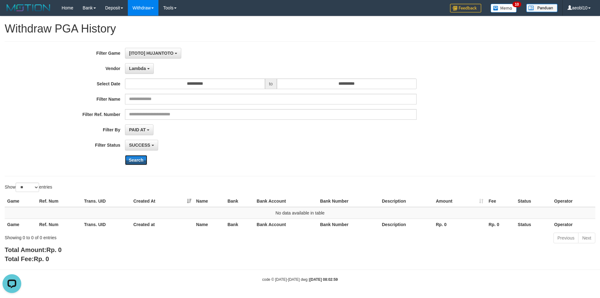
drag, startPoint x: 133, startPoint y: 161, endPoint x: 145, endPoint y: 111, distance: 51.4
click at [133, 160] on button "Search" at bounding box center [136, 160] width 22 height 10
click at [143, 69] on span "Lambda" at bounding box center [137, 68] width 17 height 5
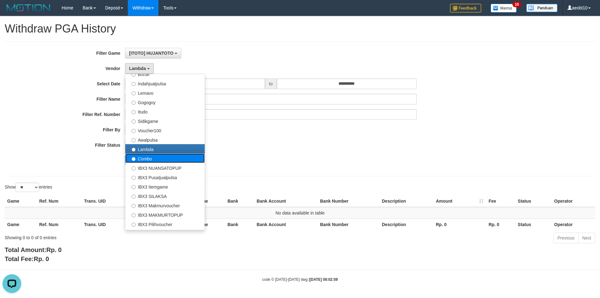
click at [144, 162] on label "Combo" at bounding box center [164, 157] width 79 height 9
select select "**********"
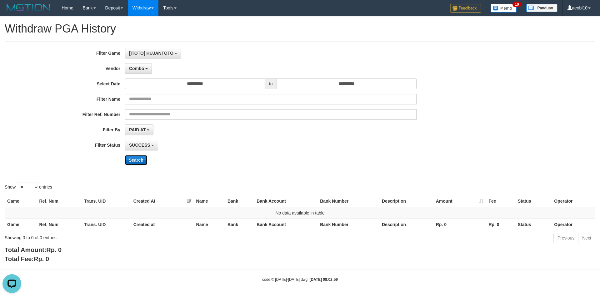
drag, startPoint x: 135, startPoint y: 164, endPoint x: 135, endPoint y: 158, distance: 5.9
click at [135, 164] on button "Search" at bounding box center [136, 160] width 22 height 10
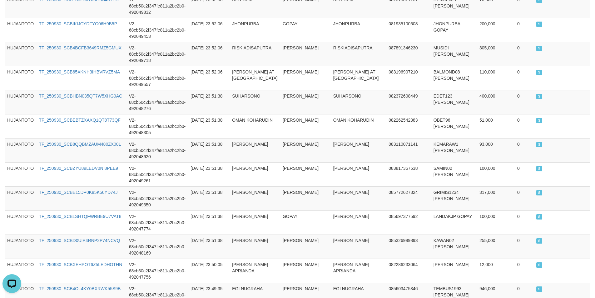
scroll to position [590, 0]
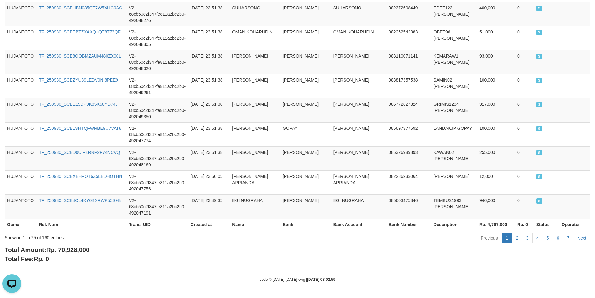
click at [173, 246] on div "Total Amount: Rp. 70,928,000 Total Fee: Rp. 0" at bounding box center [298, 254] width 586 height 18
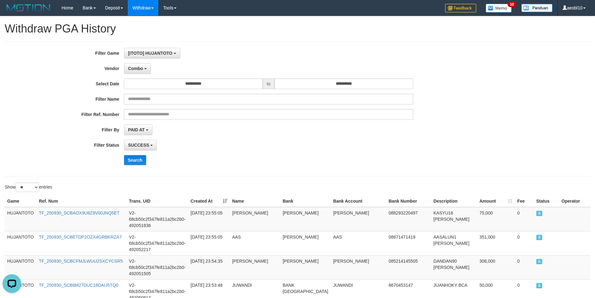
click at [231, 134] on div "PAID AT PAID AT CREATED AT" at bounding box center [268, 129] width 289 height 11
